Goal: Check status: Check status

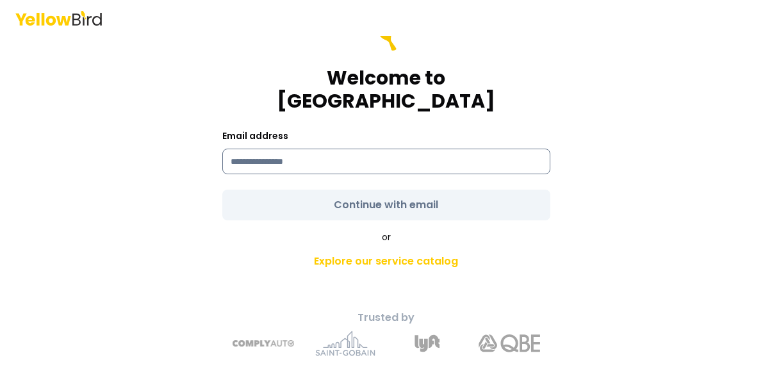
click at [384, 149] on input at bounding box center [386, 162] width 328 height 26
type input "**********"
click at [362, 213] on div "**********" at bounding box center [387, 206] width 472 height 320
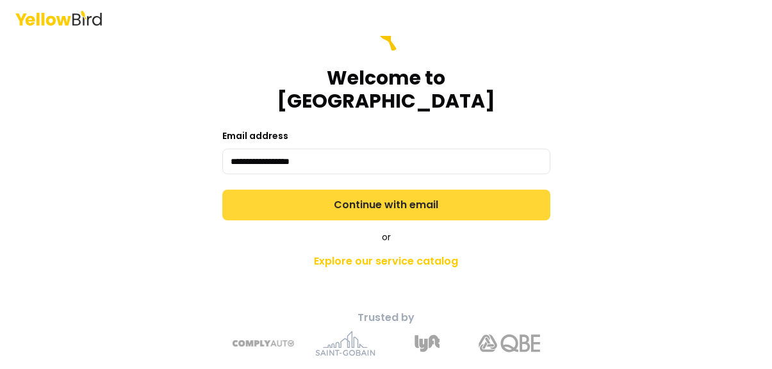
click at [369, 194] on button "Continue with email" at bounding box center [386, 205] width 328 height 31
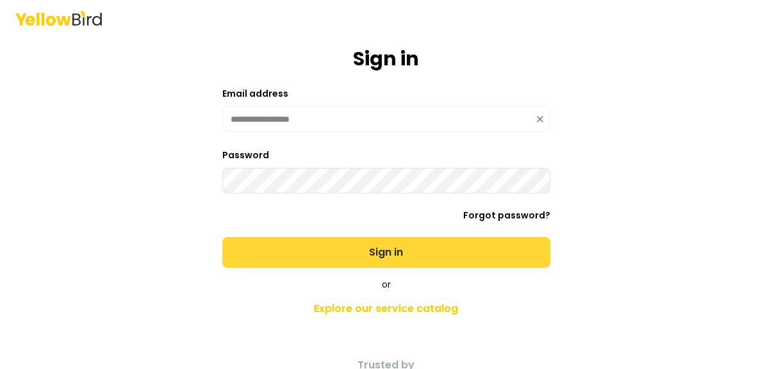
click at [355, 256] on button "Sign in" at bounding box center [386, 252] width 328 height 31
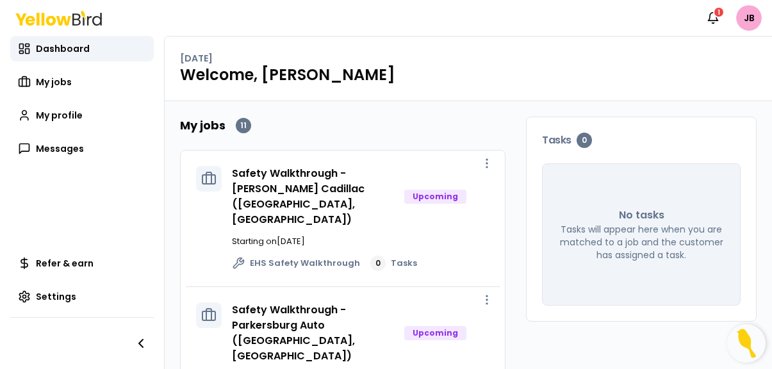
click at [40, 68] on div "Dashboard My jobs My profile Messages" at bounding box center [82, 99] width 144 height 126
click at [49, 87] on span "My jobs" at bounding box center [54, 82] width 36 height 13
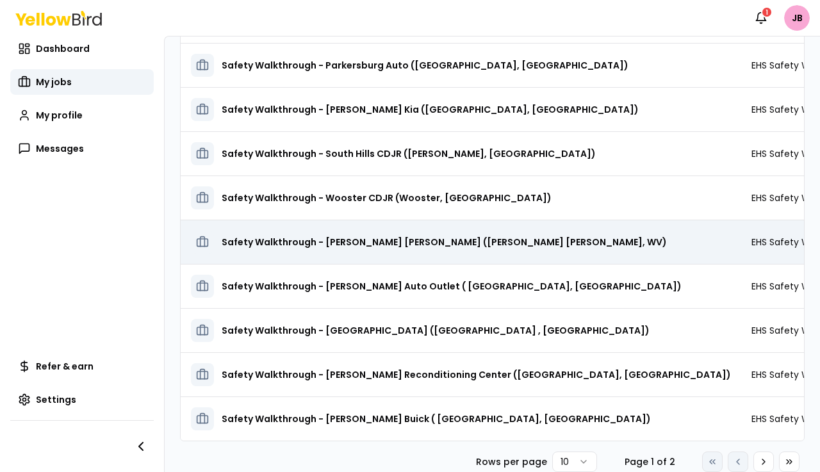
scroll to position [164, 0]
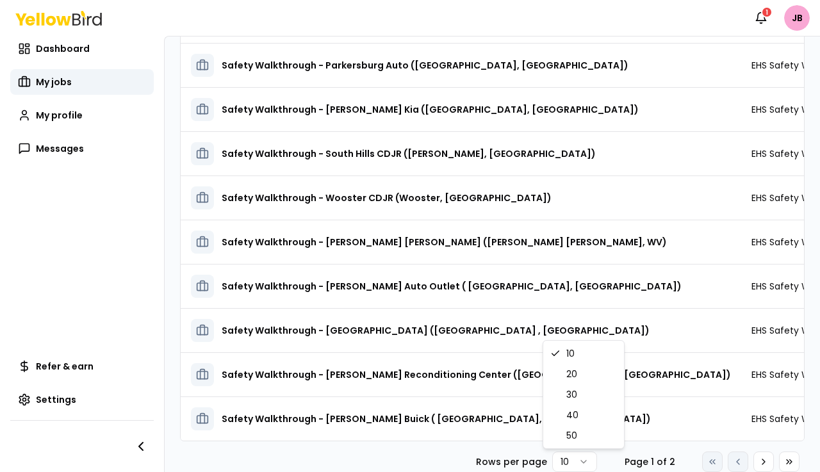
click at [570, 369] on html "Notifications 1 JB Dashboard My jobs My profile Messages Refer & earn Settings …" at bounding box center [410, 236] width 820 height 472
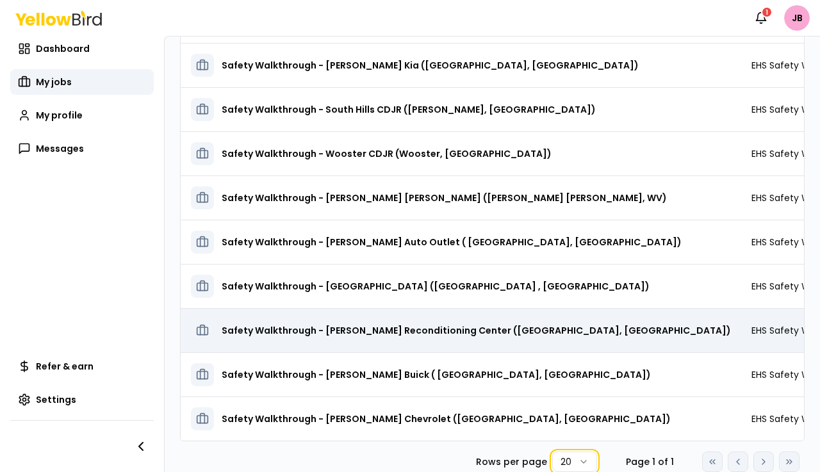
scroll to position [208, 0]
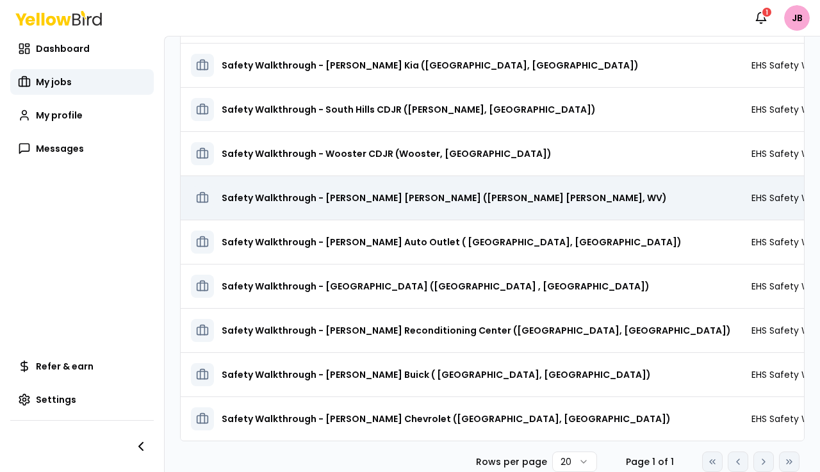
click at [501, 187] on div "Safety Walkthrough - [PERSON_NAME] [PERSON_NAME] ([PERSON_NAME] [PERSON_NAME], …" at bounding box center [461, 197] width 540 height 23
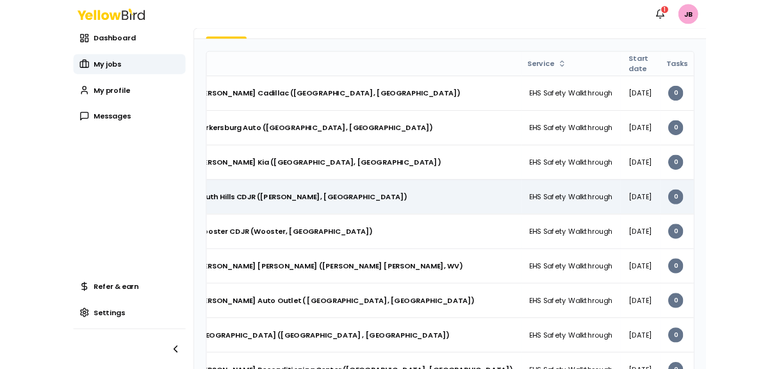
scroll to position [0, 181]
